Goal: Transaction & Acquisition: Subscribe to service/newsletter

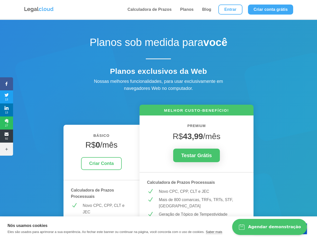
click at [7, 84] on icon at bounding box center [6, 84] width 13 height 4
click at [7, 97] on span "13" at bounding box center [6, 97] width 13 height 8
click at [7, 110] on span "13" at bounding box center [6, 110] width 13 height 8
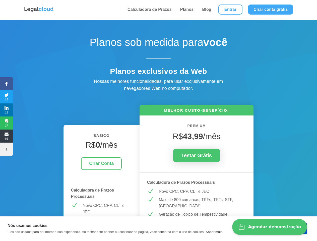
click at [7, 123] on span "27" at bounding box center [6, 123] width 13 height 8
click at [7, 136] on span "92" at bounding box center [6, 136] width 13 height 8
click at [7, 149] on icon at bounding box center [6, 149] width 13 height 4
